Goal: Transaction & Acquisition: Purchase product/service

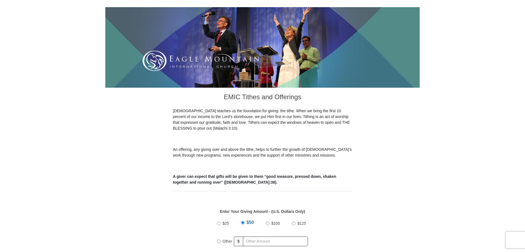
scroll to position [83, 0]
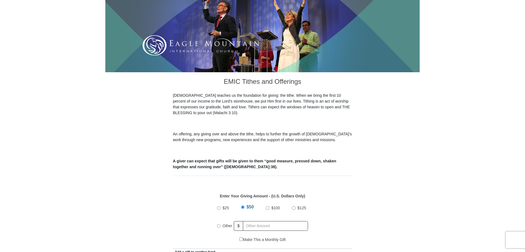
click at [219, 224] on input "Other" at bounding box center [219, 226] width 4 height 4
radio input "true"
click at [251, 221] on input "text" at bounding box center [276, 226] width 63 height 10
type input "170.00"
type input "GLORIA R"
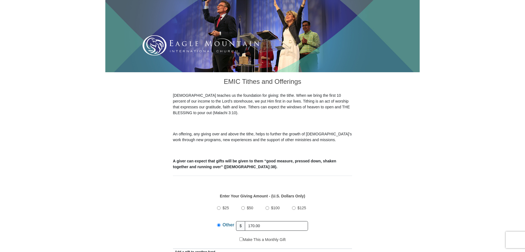
type input "SIMPSON"
type input "gjsimpson7@yahoo.com"
type input "8381 Stratton Circle"
type input "Anchorage"
select select "AK"
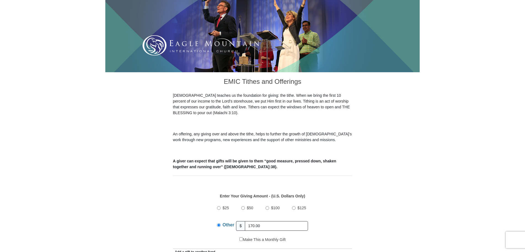
type input "99507-3266"
type input "9072225333"
click at [321, 201] on div "$25 $50 $100 $125 Other $ 170.00" at bounding box center [262, 219] width 173 height 36
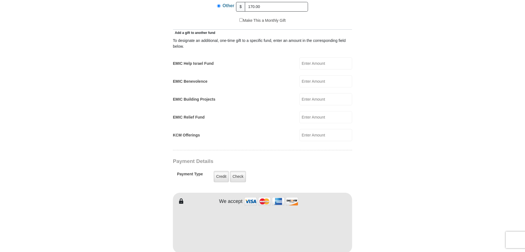
scroll to position [303, 0]
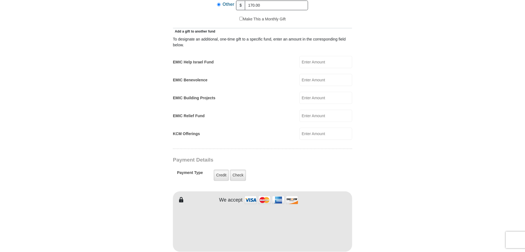
click at [230, 172] on div "EMIC Tithes and Offerings The Bible teaches us the foundation for giving: the t…" at bounding box center [262, 188] width 179 height 673
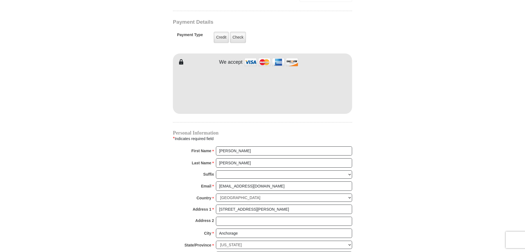
scroll to position [469, 0]
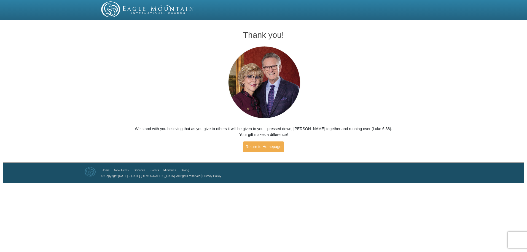
click at [251, 46] on img at bounding box center [263, 83] width 81 height 76
click at [227, 48] on img at bounding box center [263, 83] width 81 height 76
click at [226, 47] on img at bounding box center [263, 83] width 81 height 76
drag, startPoint x: 300, startPoint y: 64, endPoint x: 358, endPoint y: 45, distance: 61.3
click at [359, 46] on div "Thank you! We stand with you believing that as you give to others it will be gi…" at bounding box center [264, 89] width 264 height 134
